Goal: Obtain resource: Obtain resource

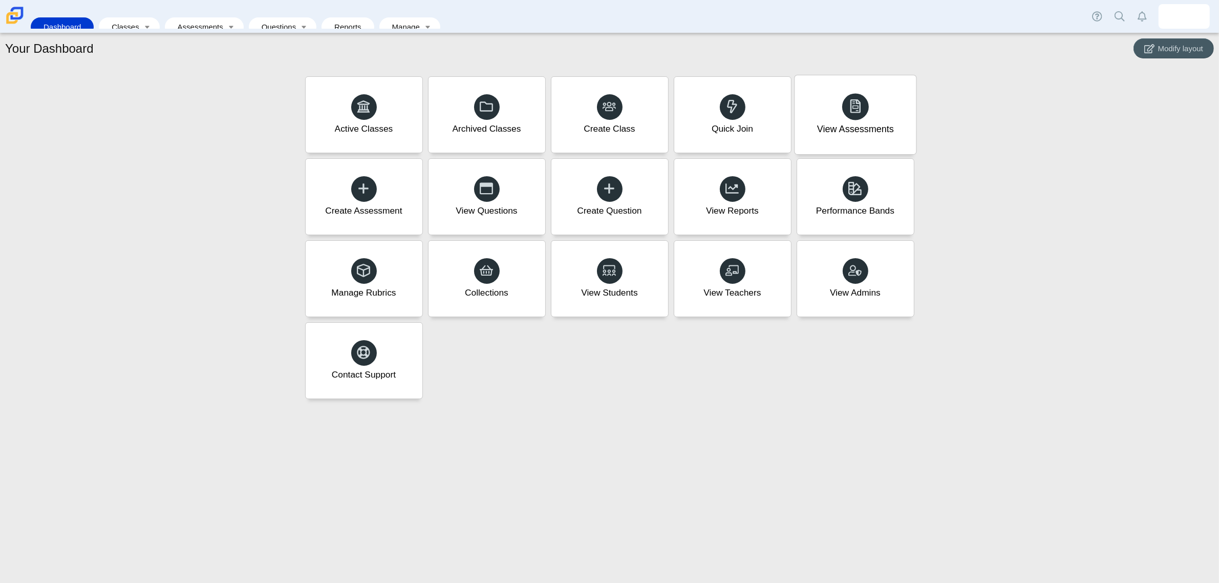
click at [838, 105] on div "View Assessments" at bounding box center [855, 114] width 121 height 79
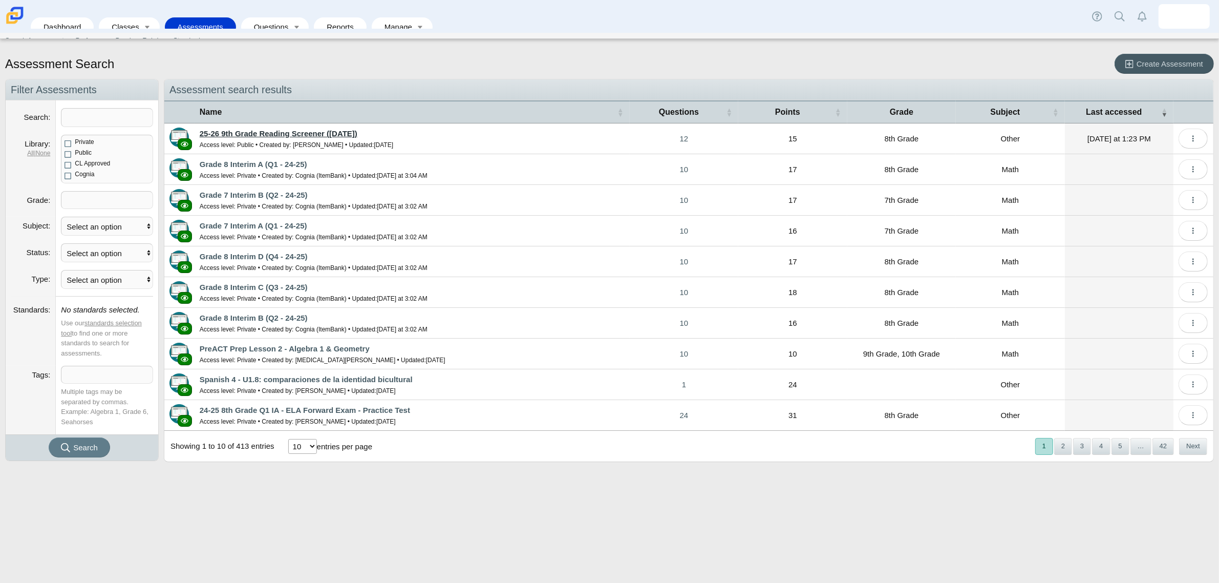
click at [297, 132] on link "25-26 9th Grade Reading Screener ([DATE])" at bounding box center [279, 133] width 158 height 9
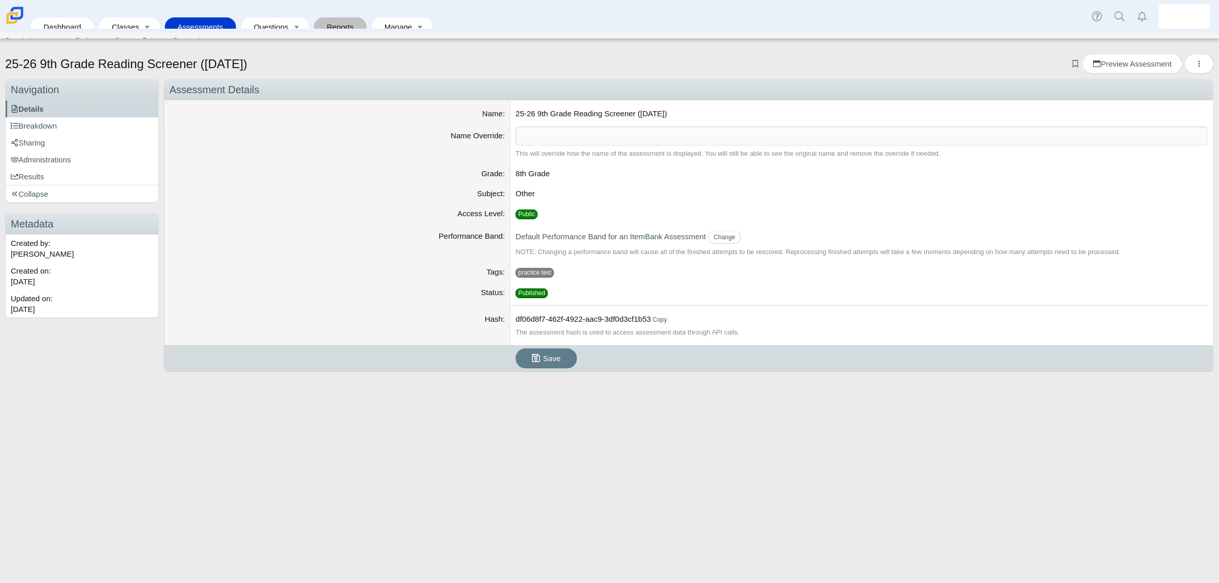
click at [323, 19] on link "Reports" at bounding box center [340, 26] width 42 height 19
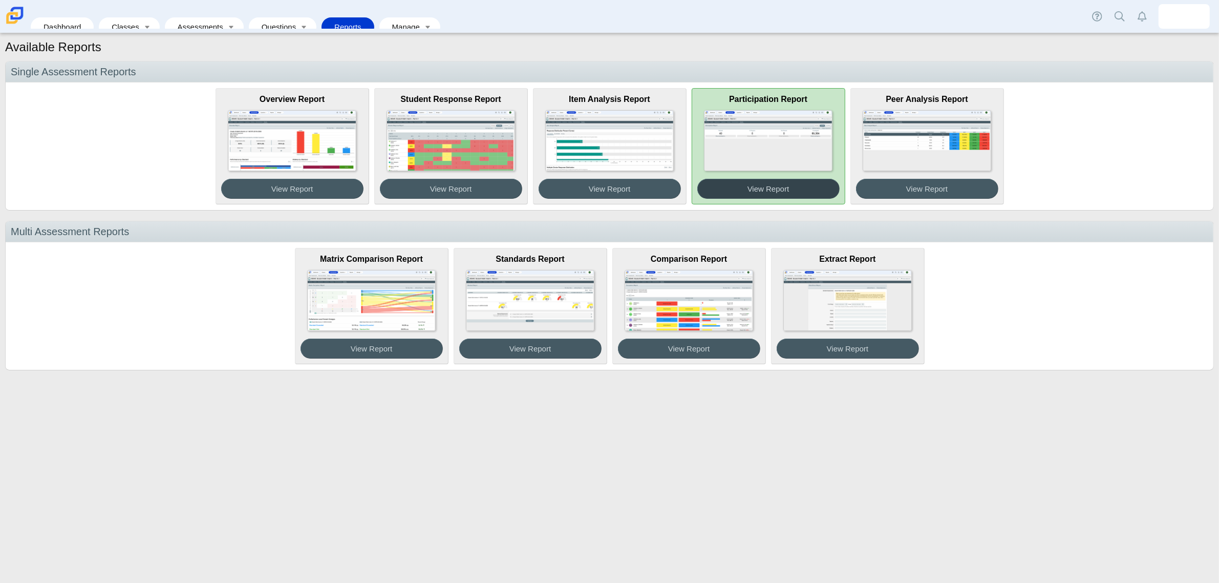
click at [769, 190] on span "View Report" at bounding box center [768, 188] width 41 height 9
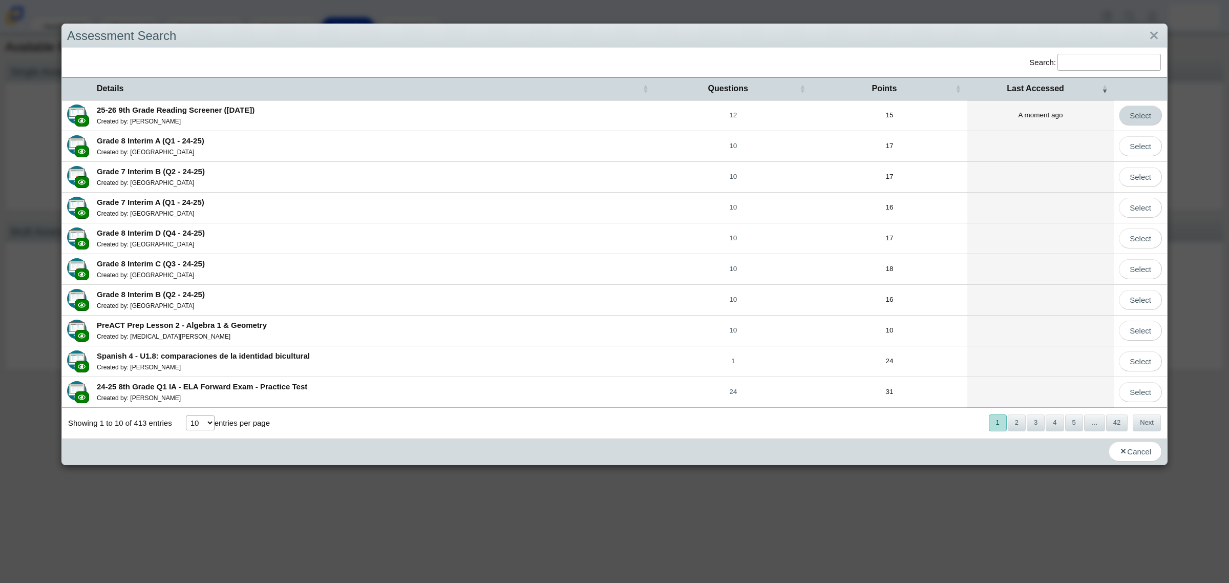
click at [1120, 111] on link "Select" at bounding box center [1140, 115] width 43 height 20
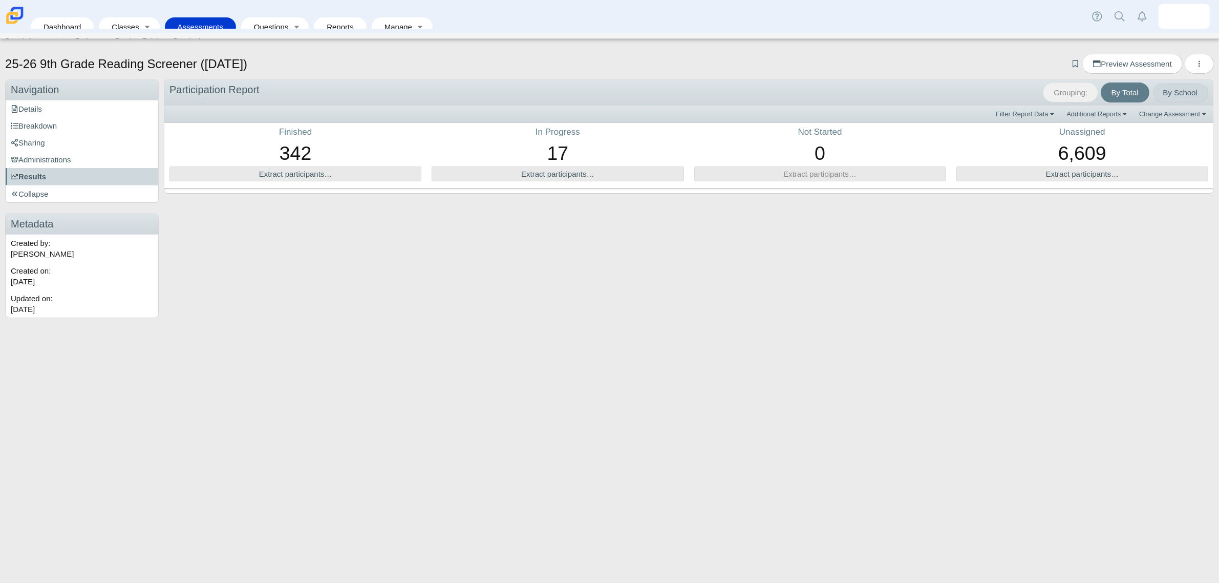
click at [1186, 96] on link "By School" at bounding box center [1180, 92] width 56 height 20
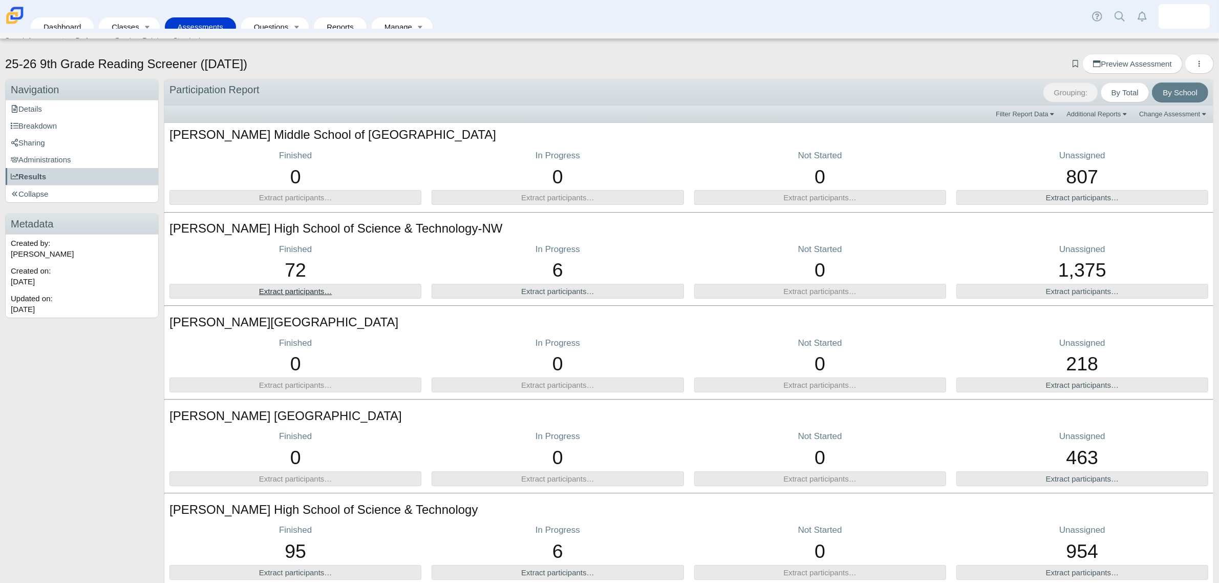
click at [300, 292] on link "Extract participants…" at bounding box center [295, 291] width 73 height 9
